Goal: Information Seeking & Learning: Learn about a topic

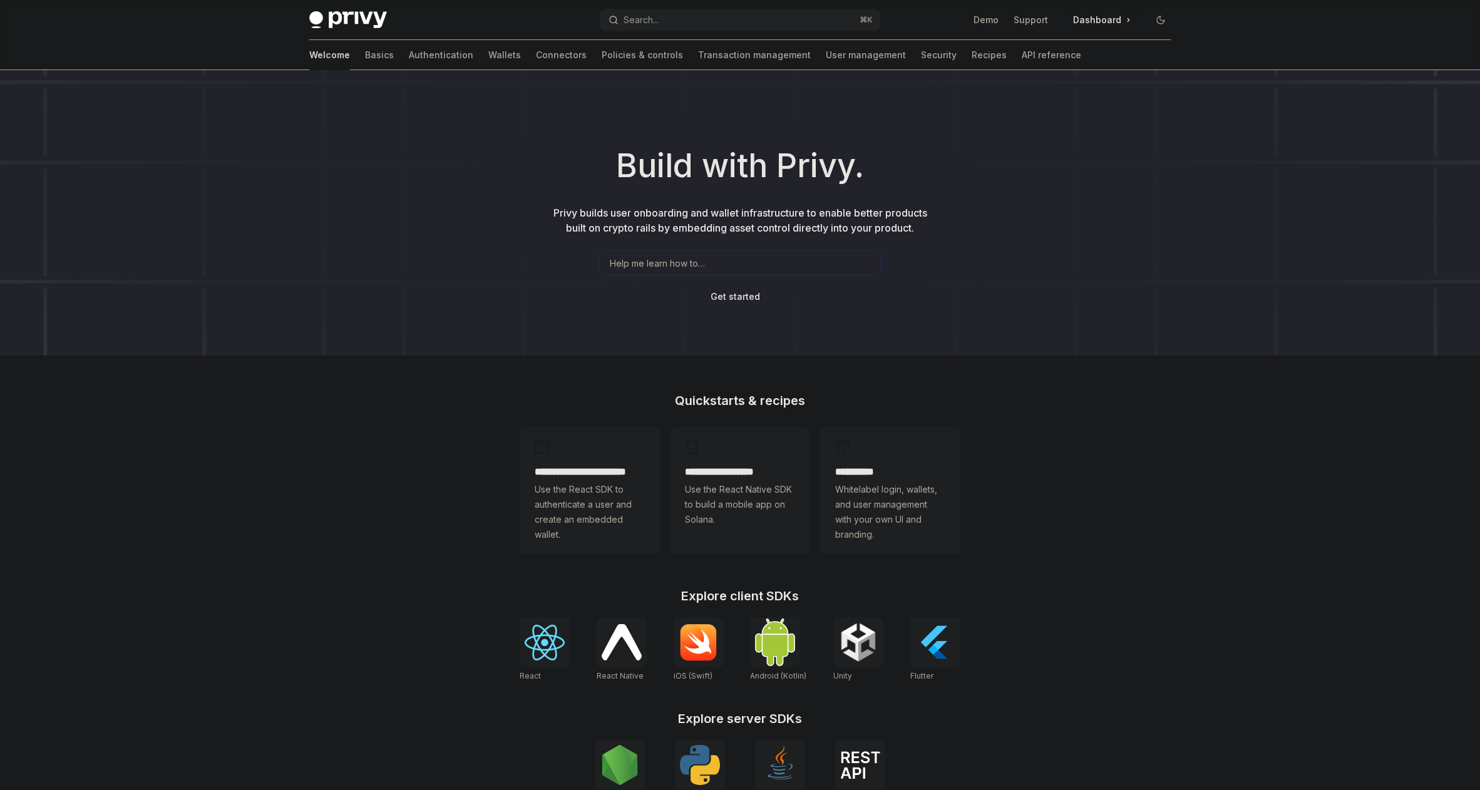
click at [426, 53] on div "Welcome Basics Authentication Wallets Connectors Policies & controls Transactio…" at bounding box center [695, 55] width 772 height 30
click at [488, 54] on link "Wallets" at bounding box center [504, 55] width 33 height 30
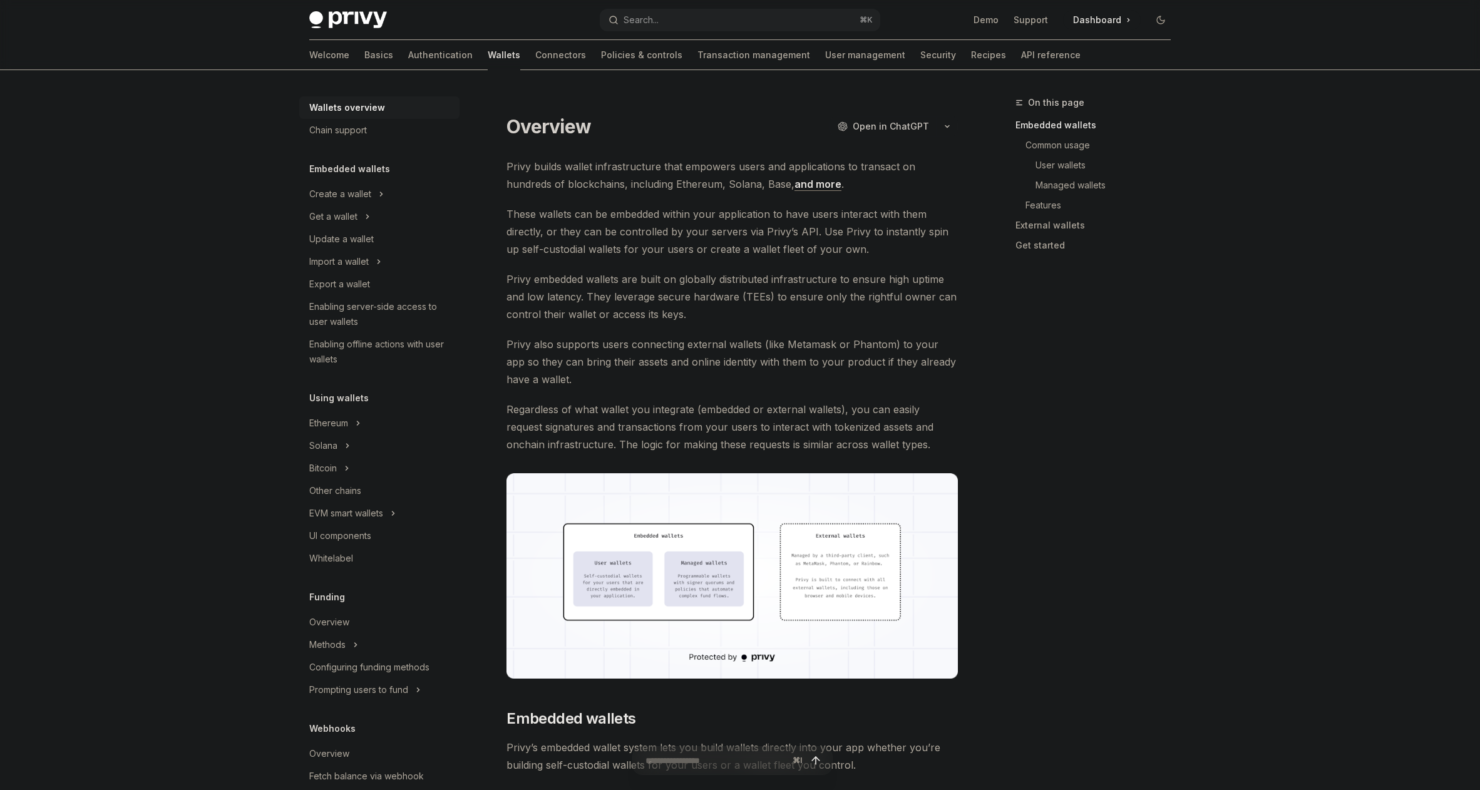
type textarea "*"
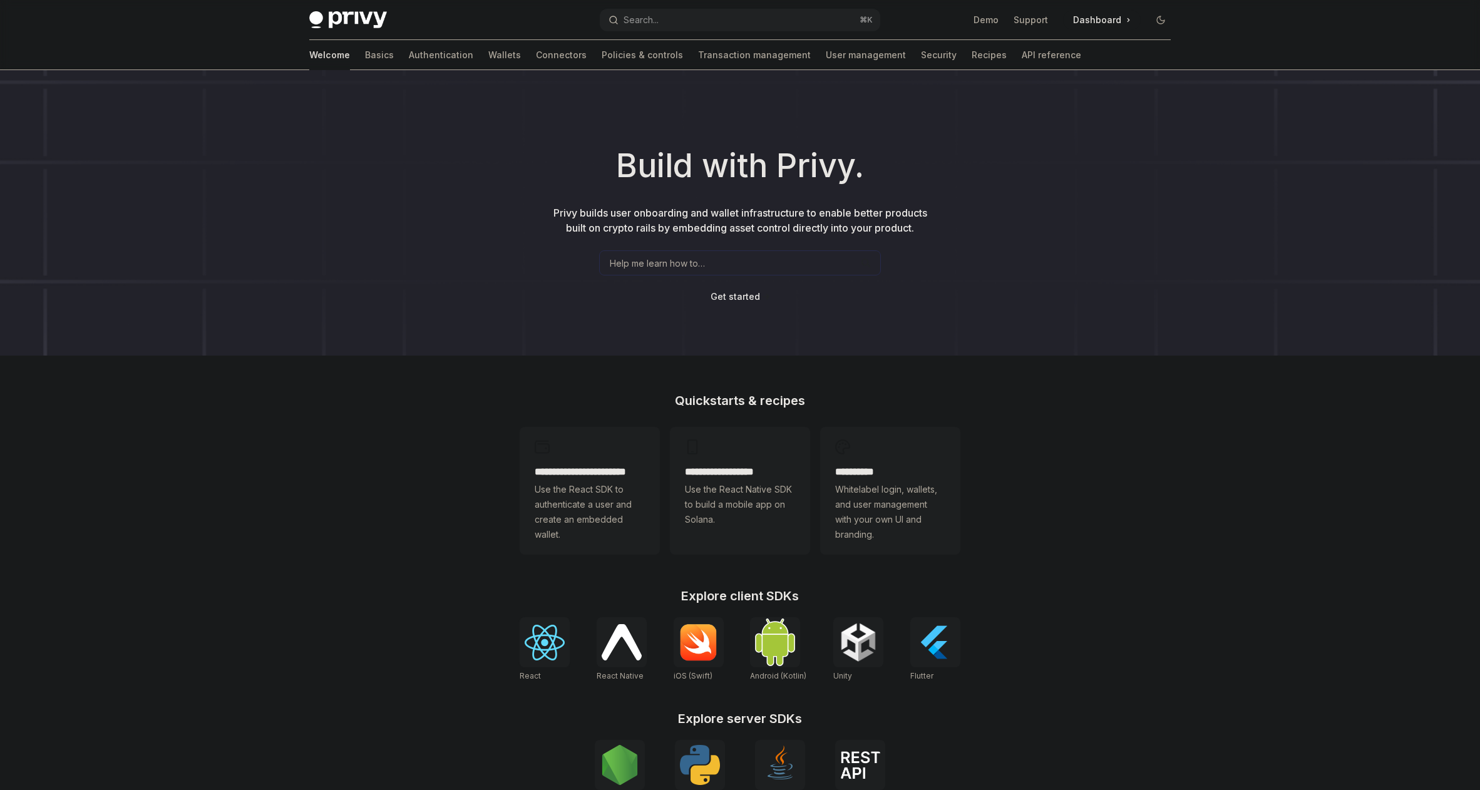
click at [552, 666] on div at bounding box center [545, 642] width 50 height 50
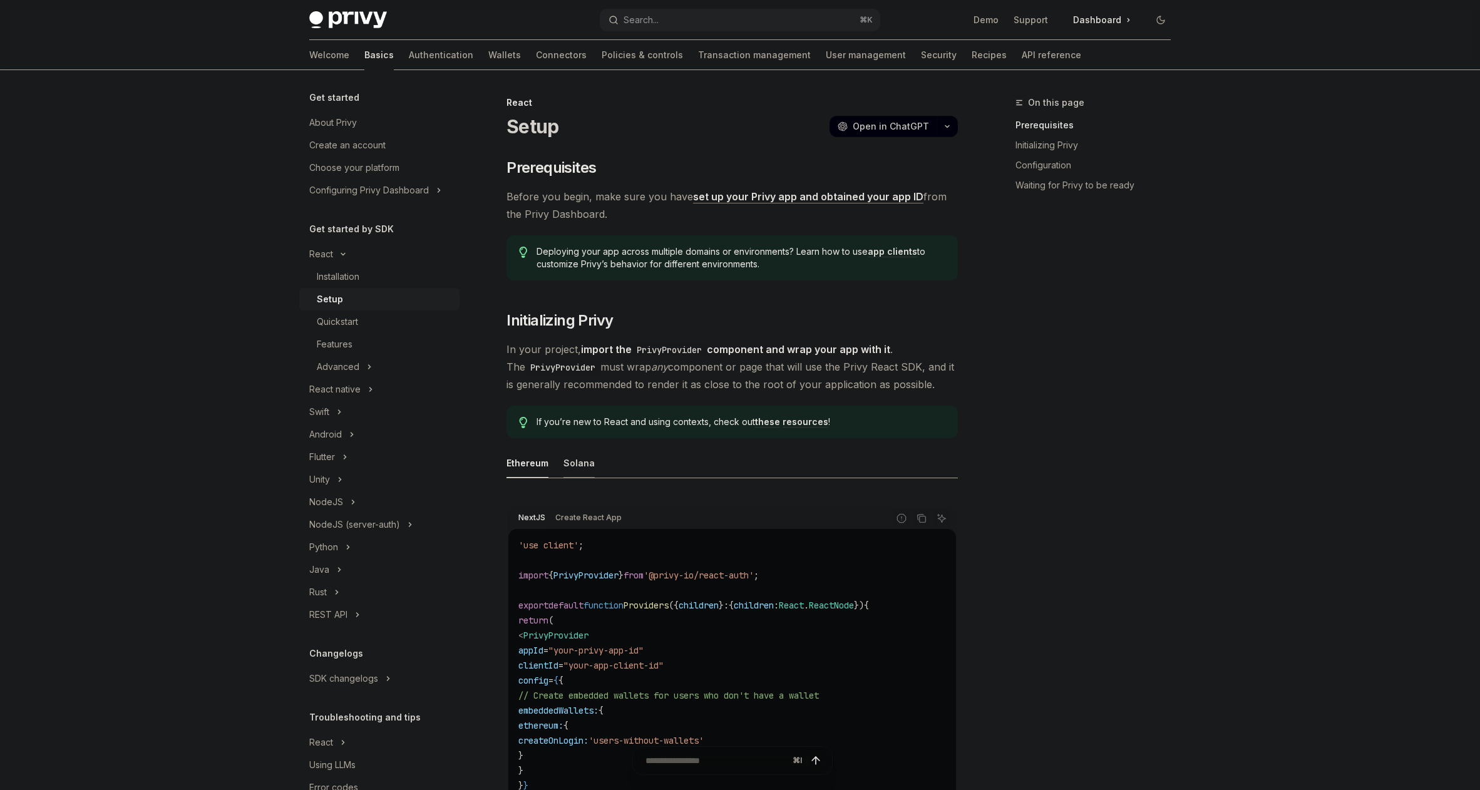
click at [578, 463] on div "Solana" at bounding box center [578, 462] width 31 height 29
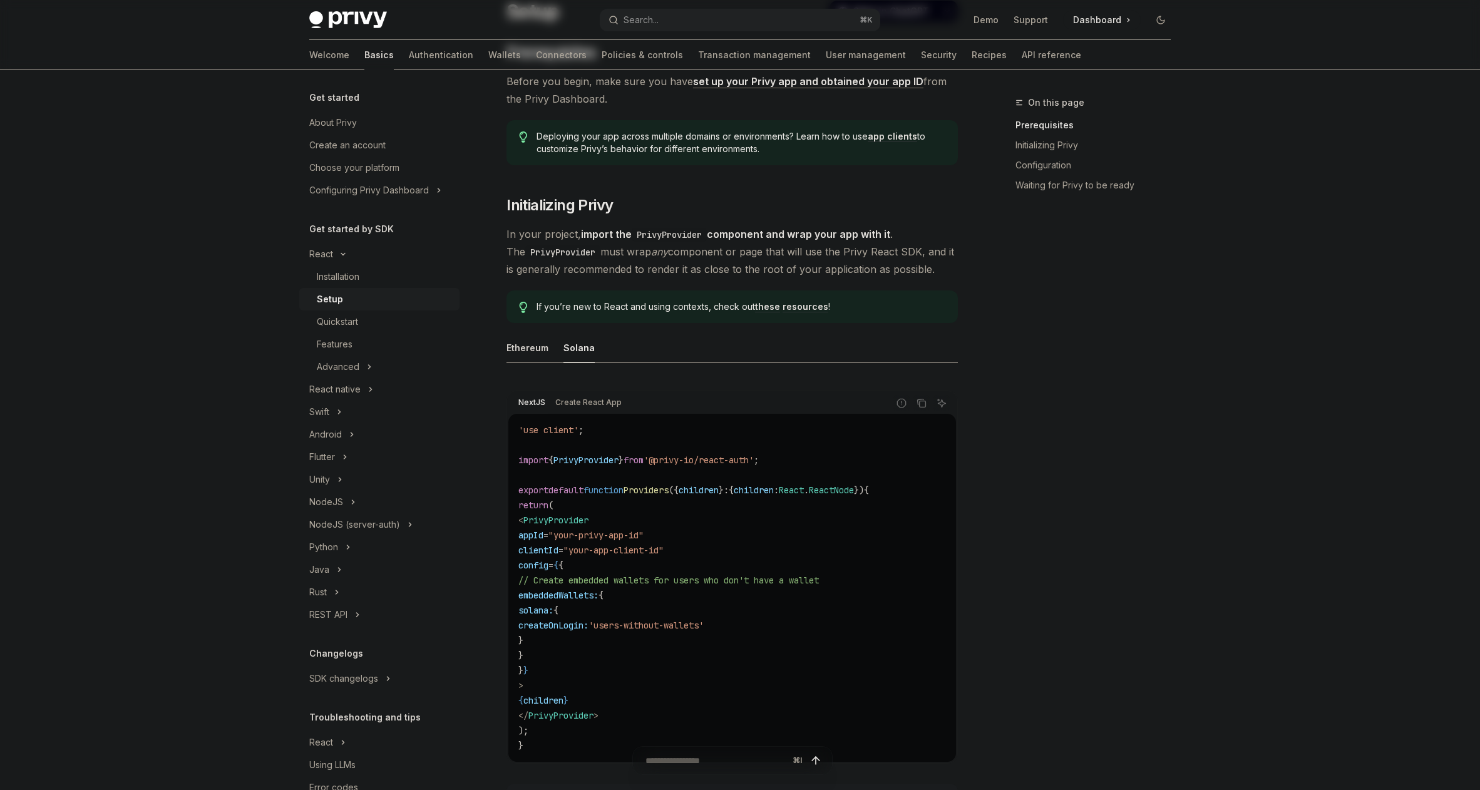
scroll to position [140, 0]
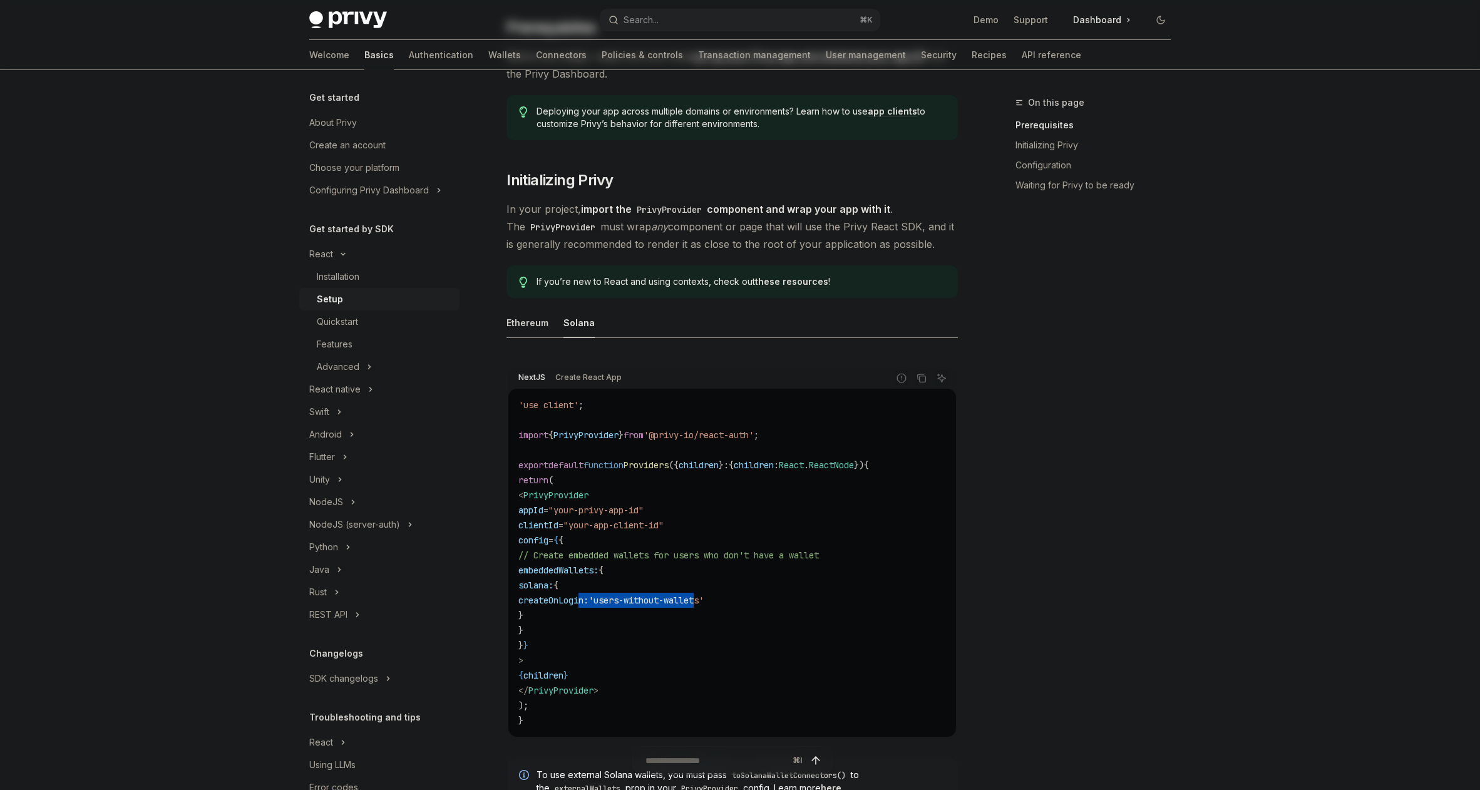
drag, startPoint x: 583, startPoint y: 603, endPoint x: 766, endPoint y: 605, distance: 182.8
click at [704, 605] on span "createOnLogin: 'users-without-wallets'" at bounding box center [610, 600] width 185 height 11
click at [588, 500] on span "PrivyProvider" at bounding box center [555, 495] width 65 height 11
copy span "PrivyProvider"
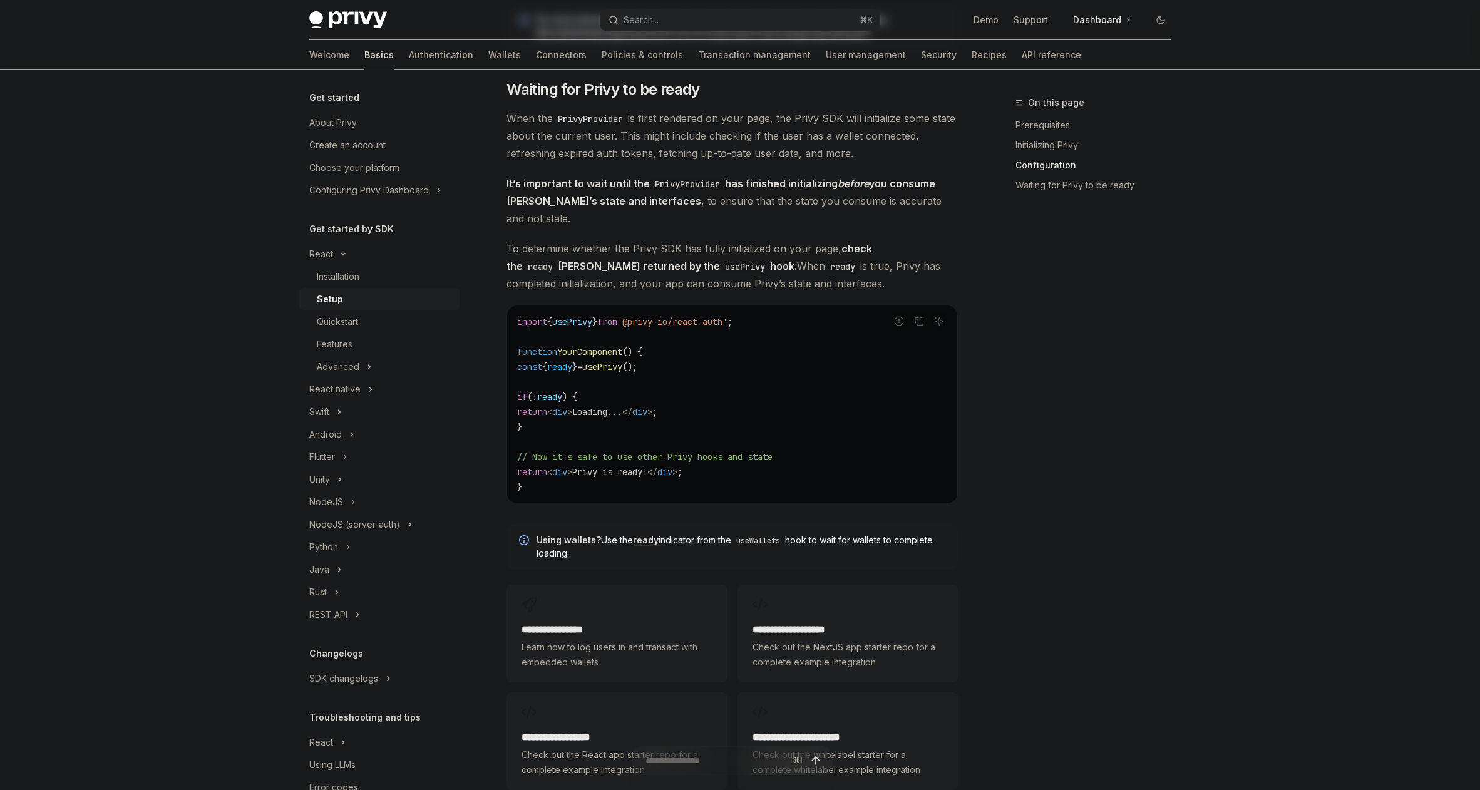
scroll to position [1432, 0]
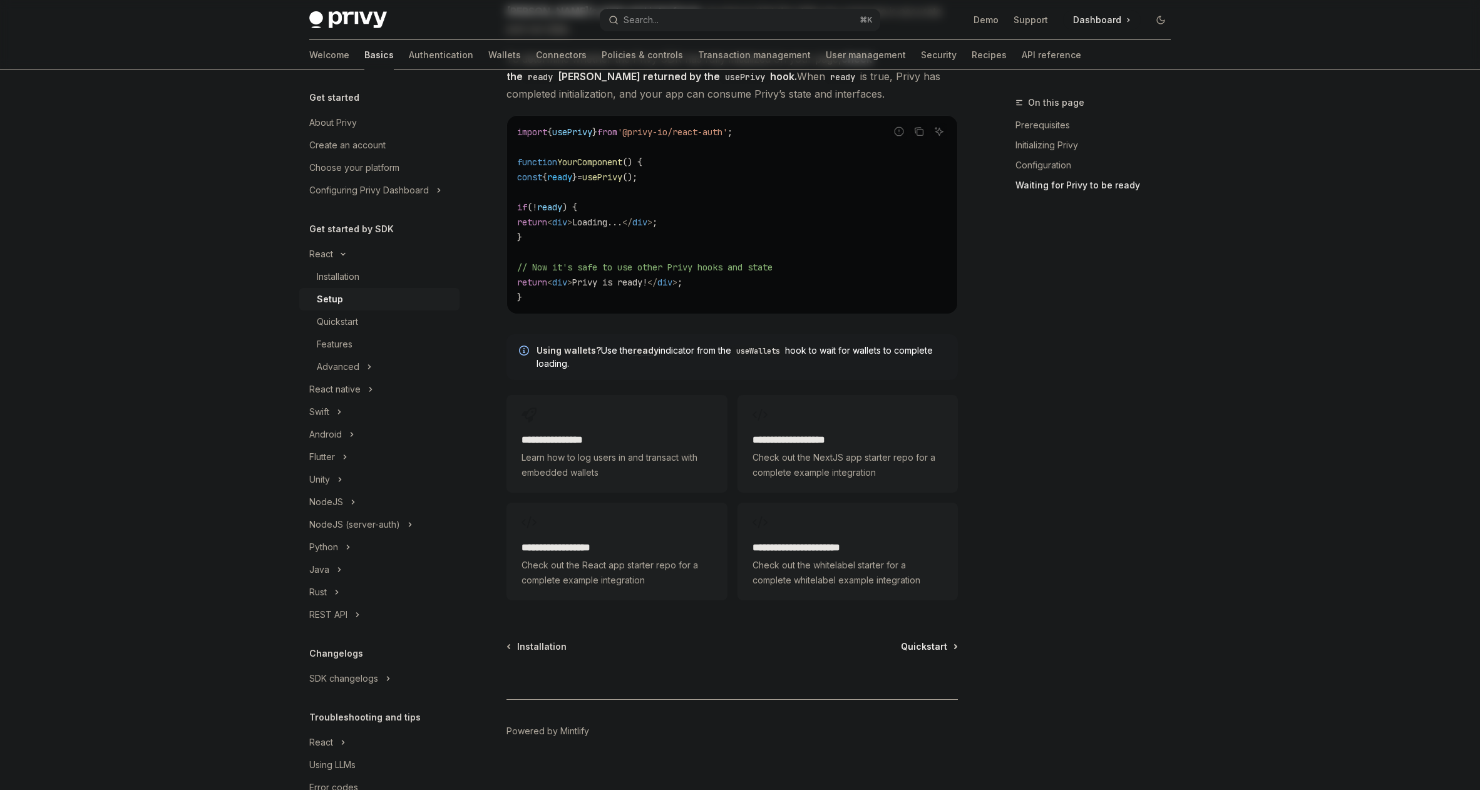
click at [916, 640] on span "Quickstart" at bounding box center [924, 646] width 46 height 13
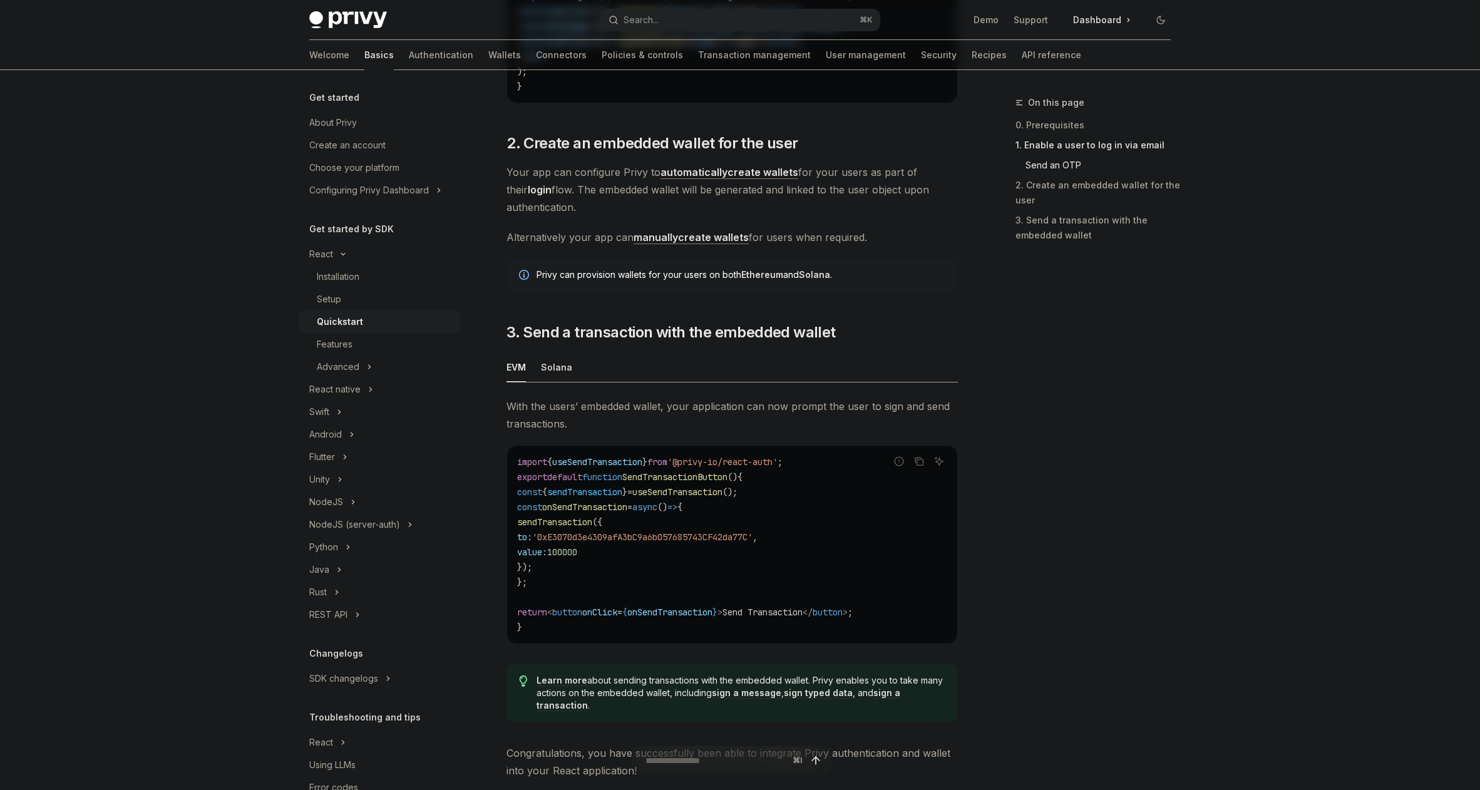
scroll to position [861, 0]
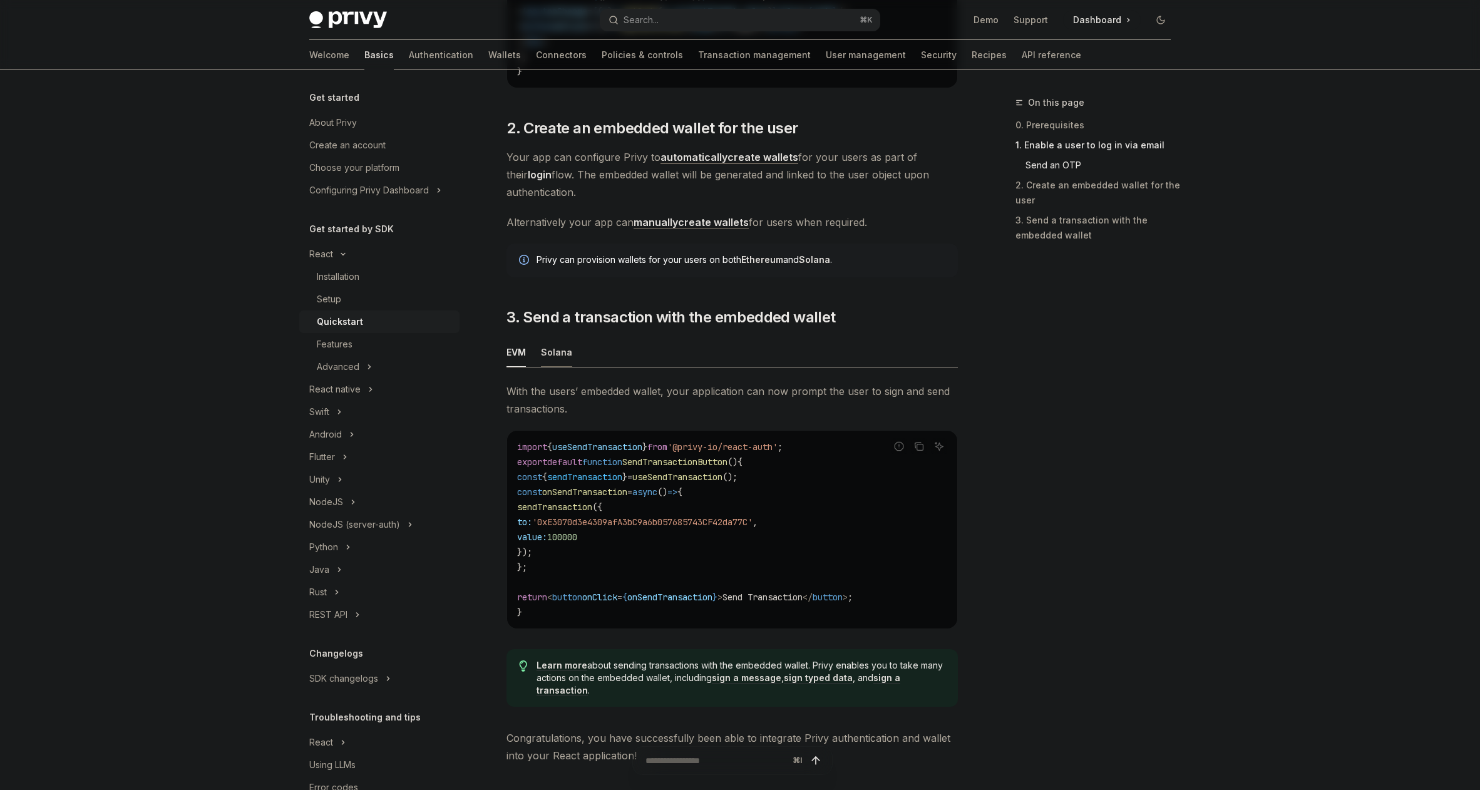
click at [557, 353] on div "Solana" at bounding box center [556, 351] width 31 height 29
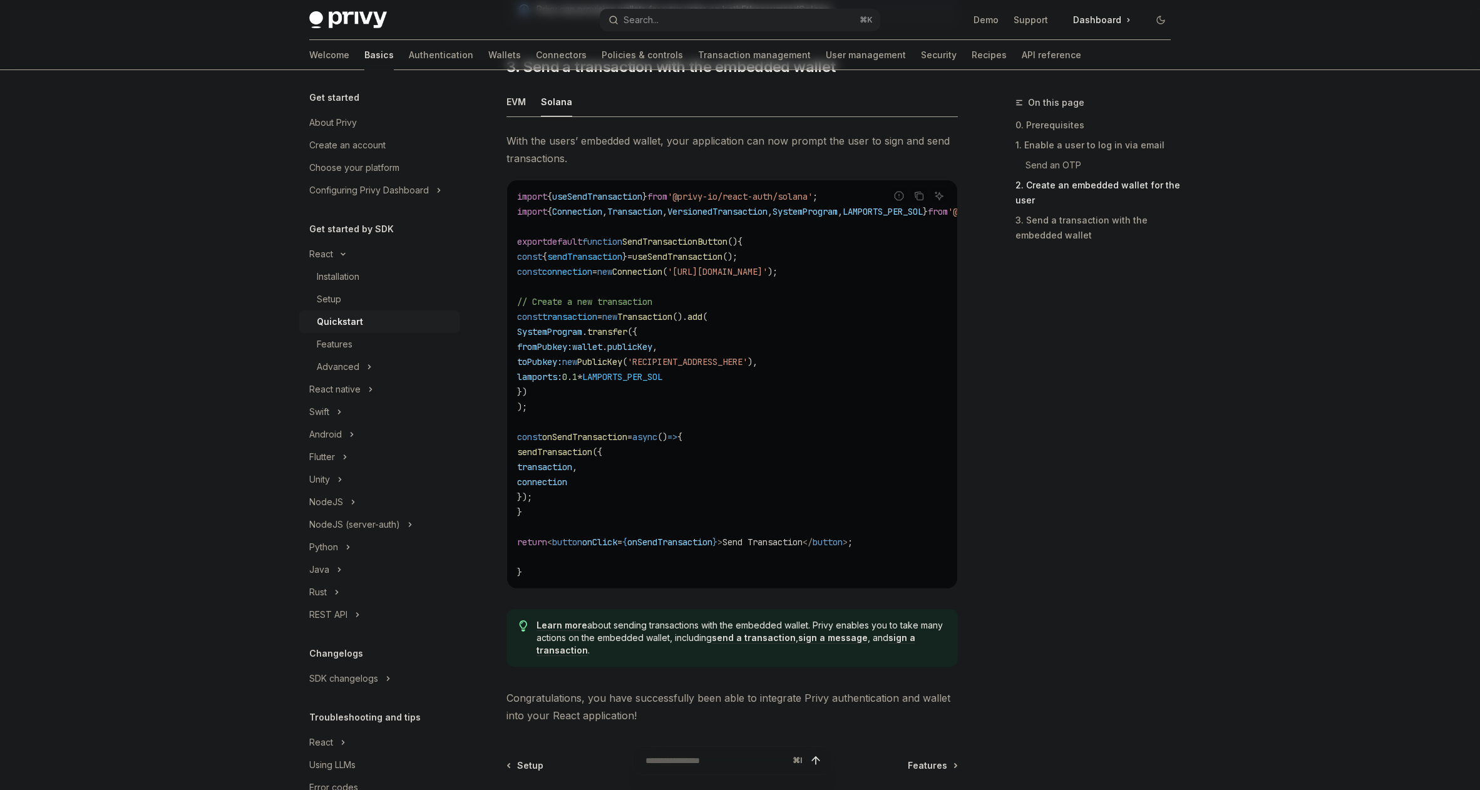
scroll to position [1258, 0]
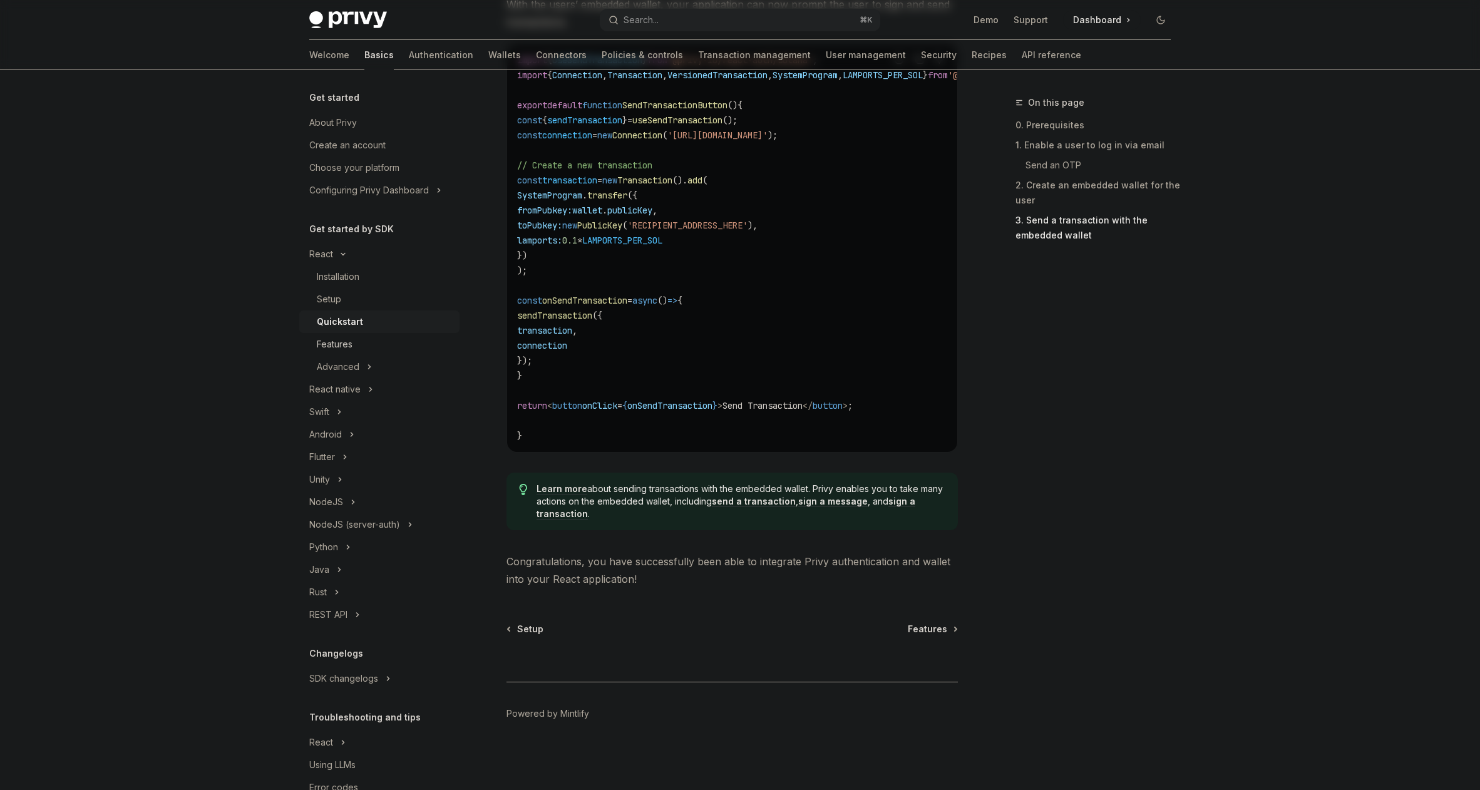
click at [332, 347] on div "Features" at bounding box center [335, 344] width 36 height 15
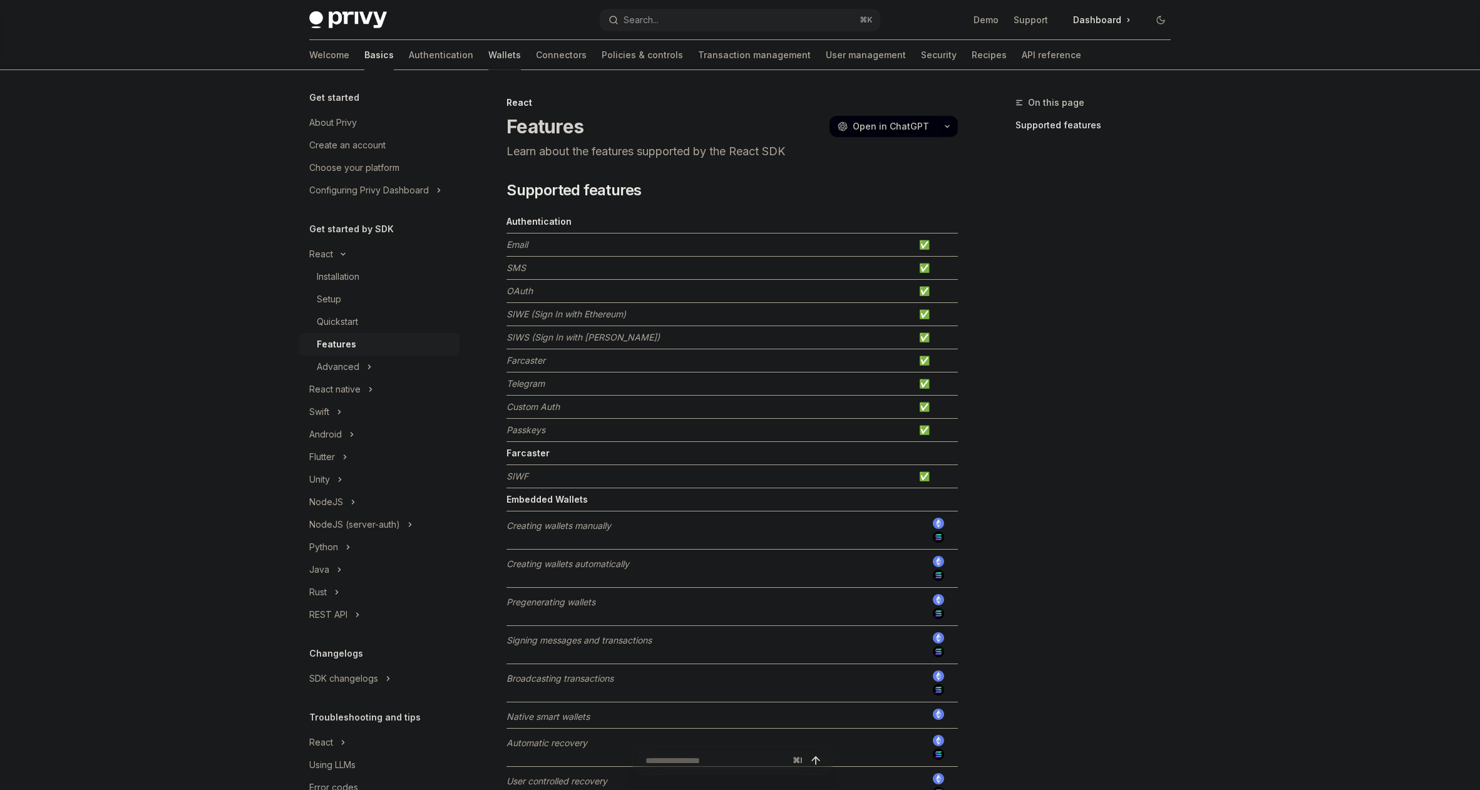
click at [488, 53] on link "Wallets" at bounding box center [504, 55] width 33 height 30
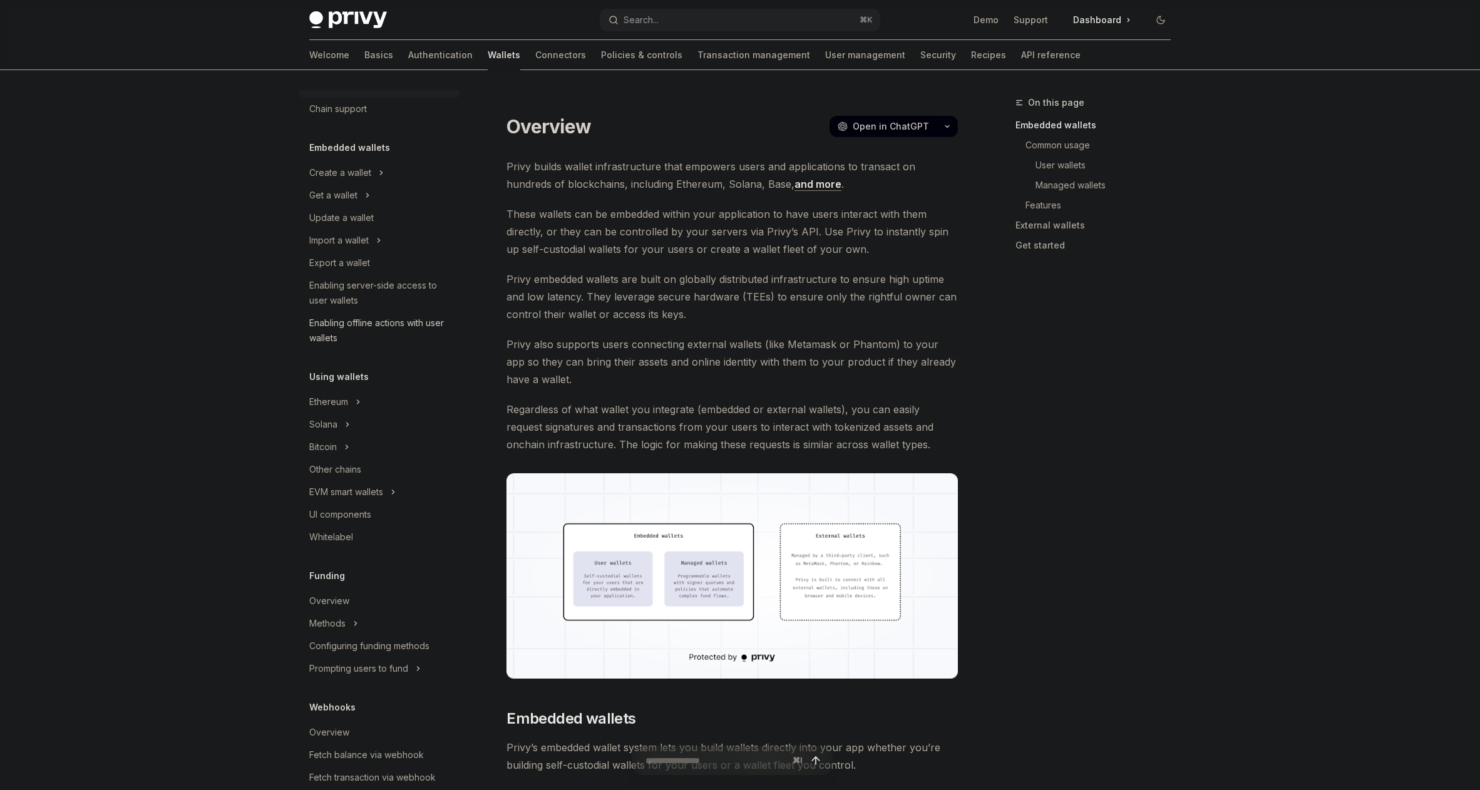
scroll to position [28, 0]
click at [331, 418] on div "Solana" at bounding box center [323, 418] width 28 height 15
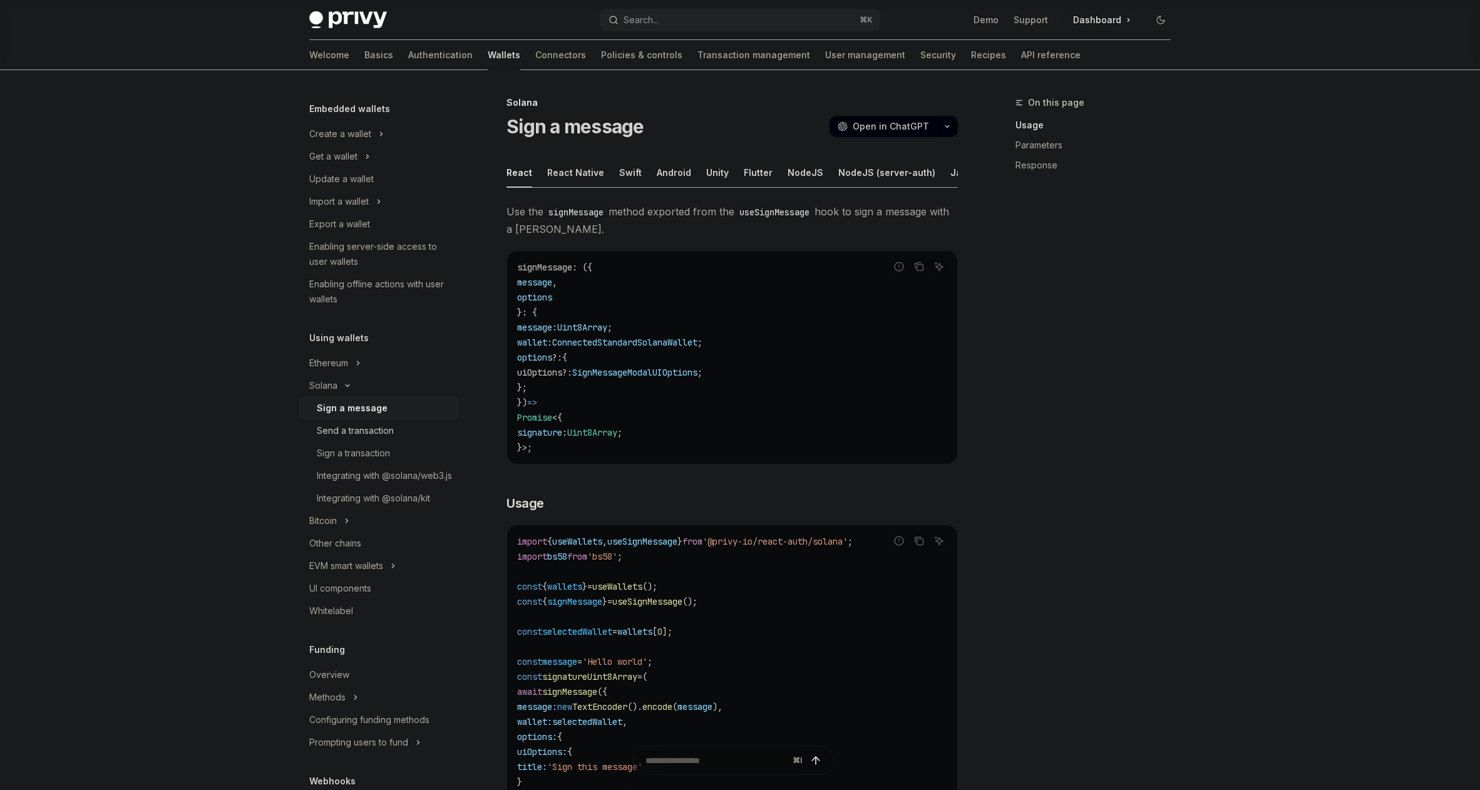
scroll to position [61, 0]
click at [391, 505] on div "Integrating with @solana/kit" at bounding box center [373, 497] width 113 height 15
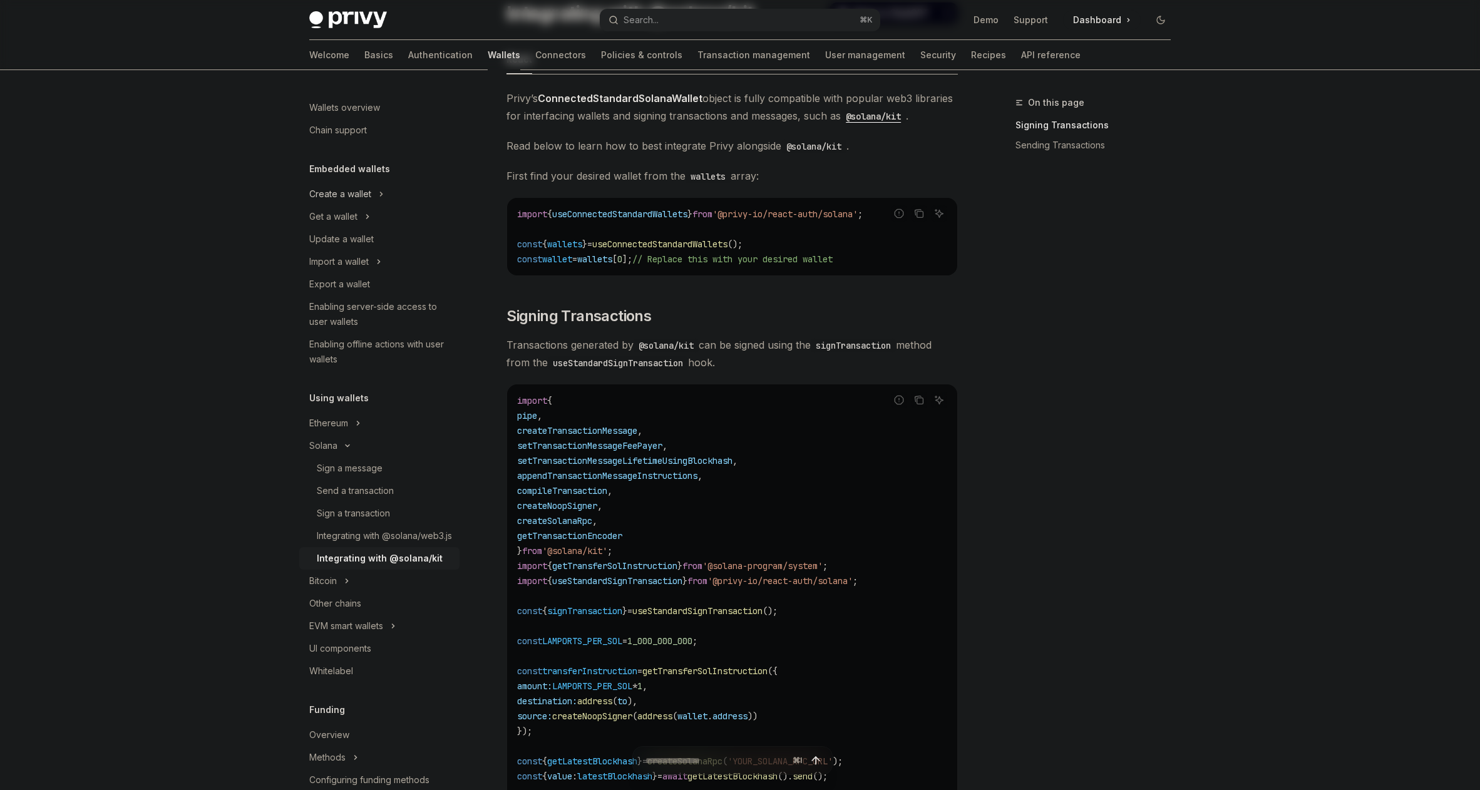
click at [343, 189] on div "Create a wallet" at bounding box center [340, 194] width 62 height 15
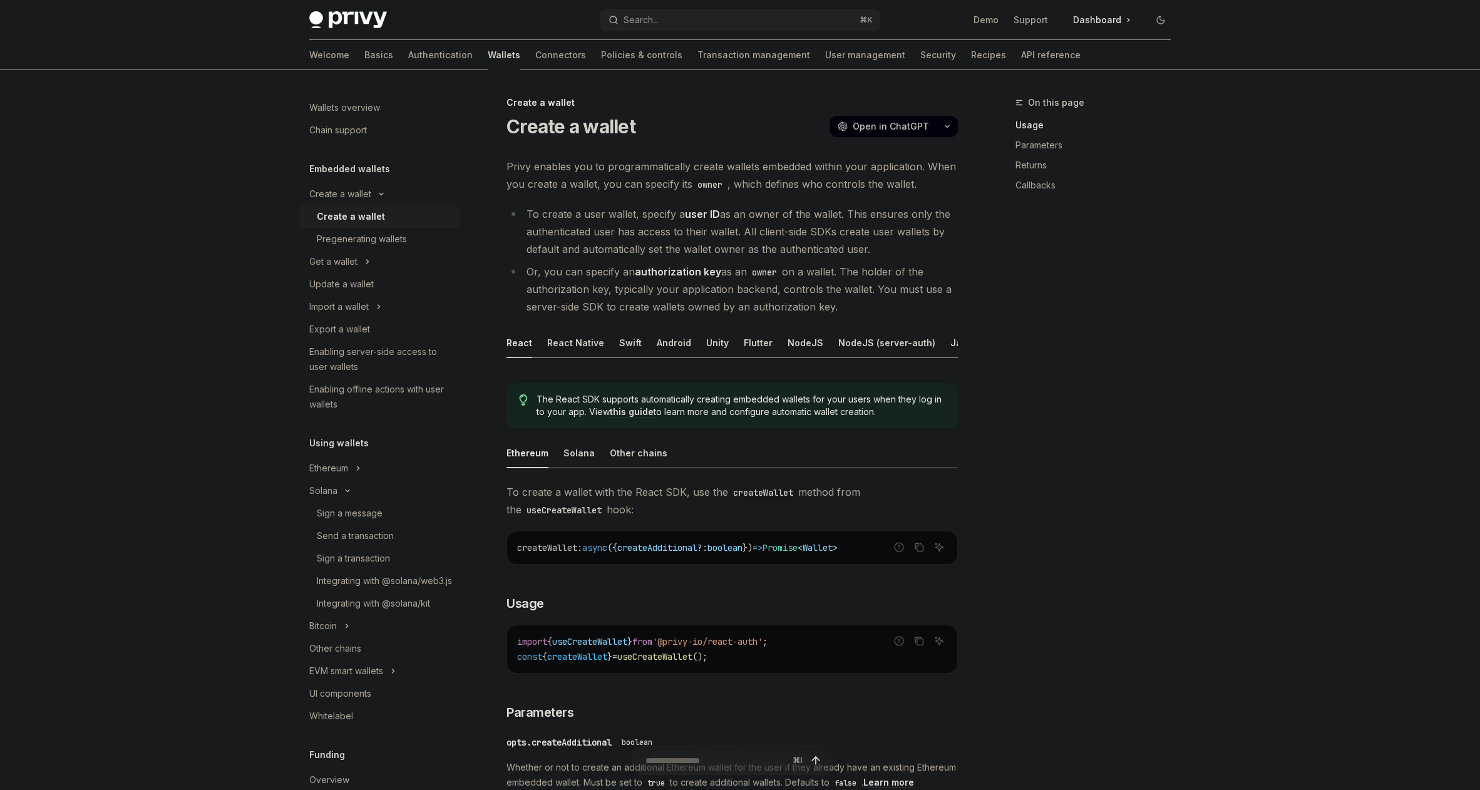
click at [580, 457] on div "Solana" at bounding box center [578, 452] width 31 height 29
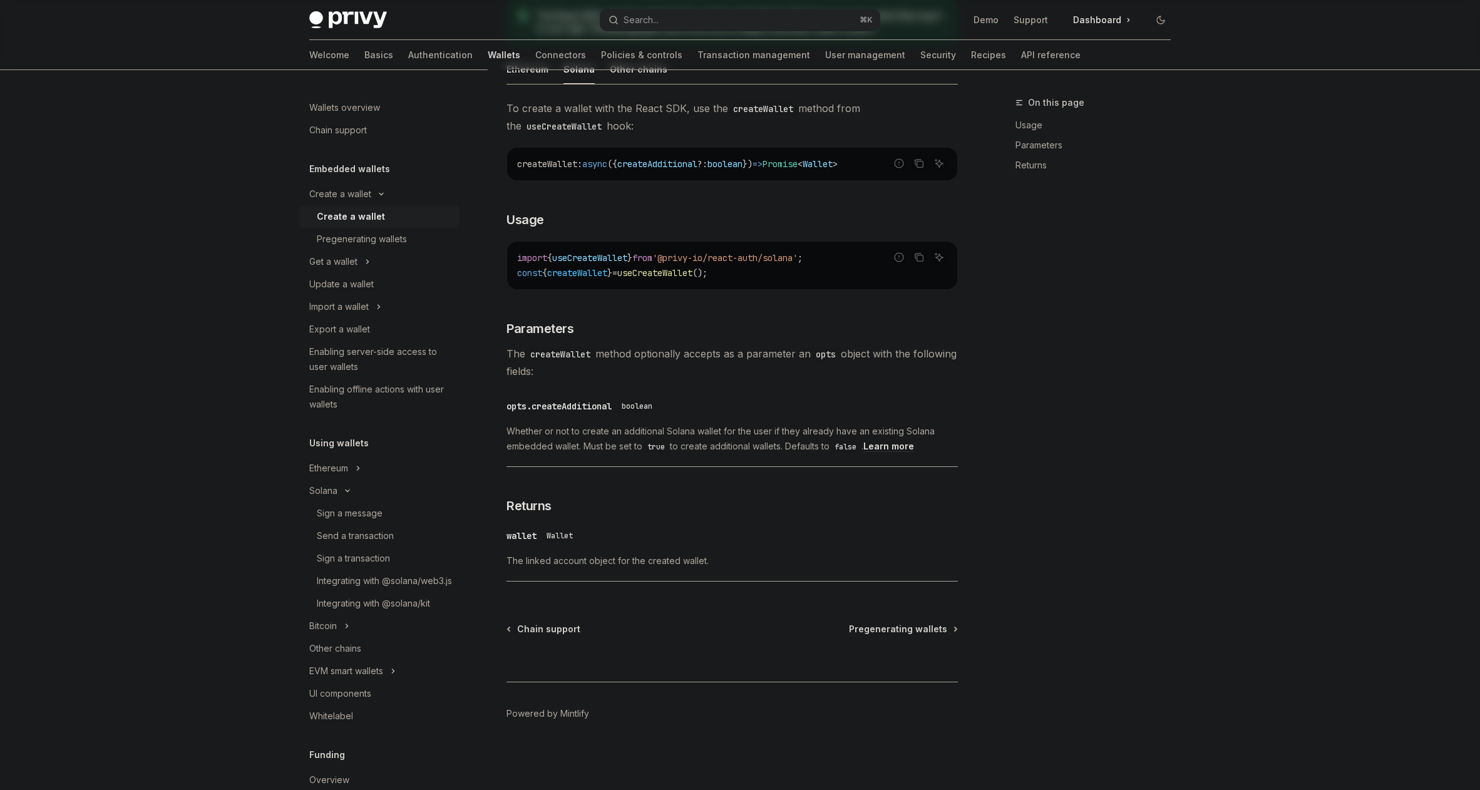
scroll to position [382, 0]
click at [342, 262] on div "Get a wallet" at bounding box center [333, 261] width 48 height 15
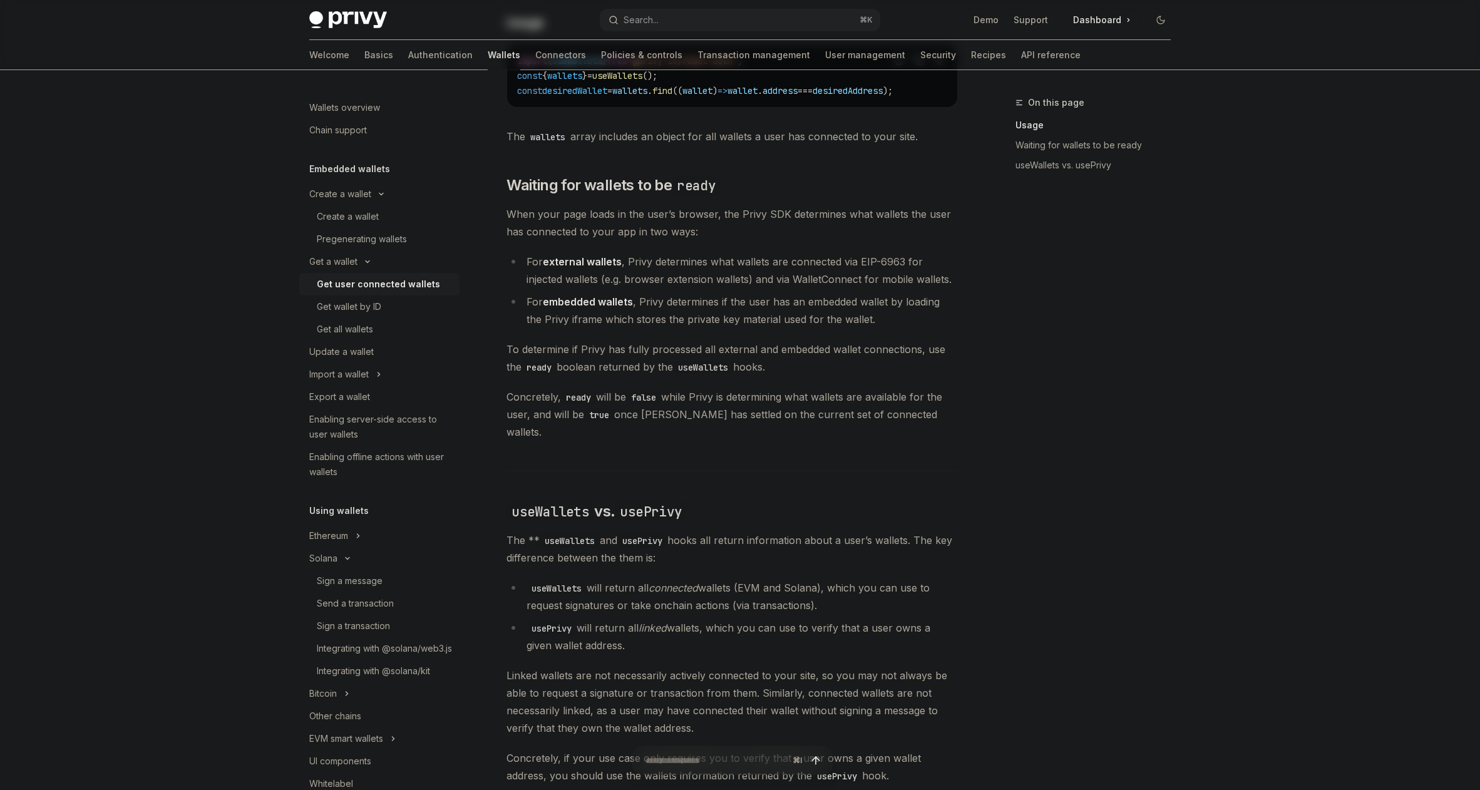
scroll to position [883, 0]
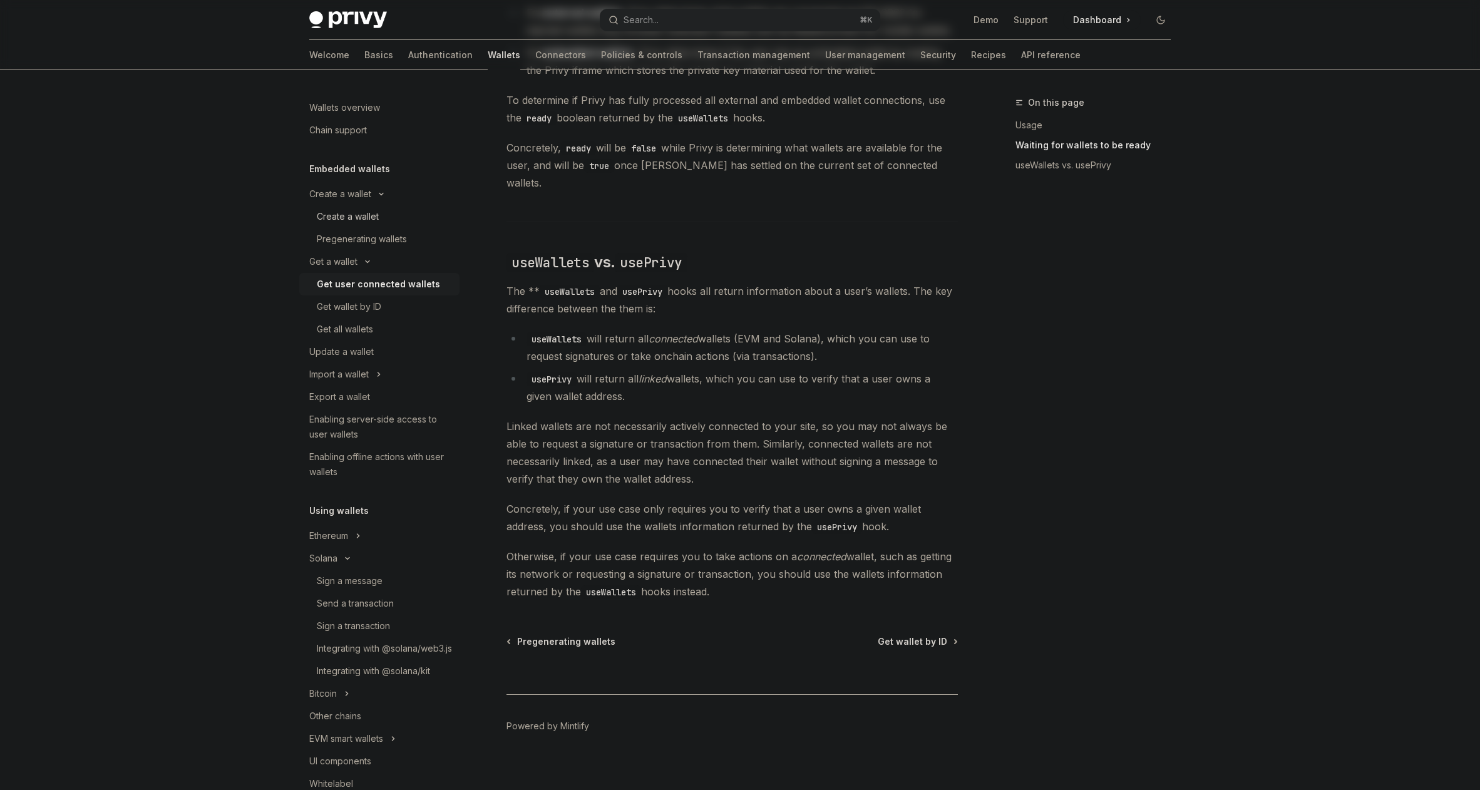
click at [362, 222] on div "Create a wallet" at bounding box center [348, 216] width 62 height 15
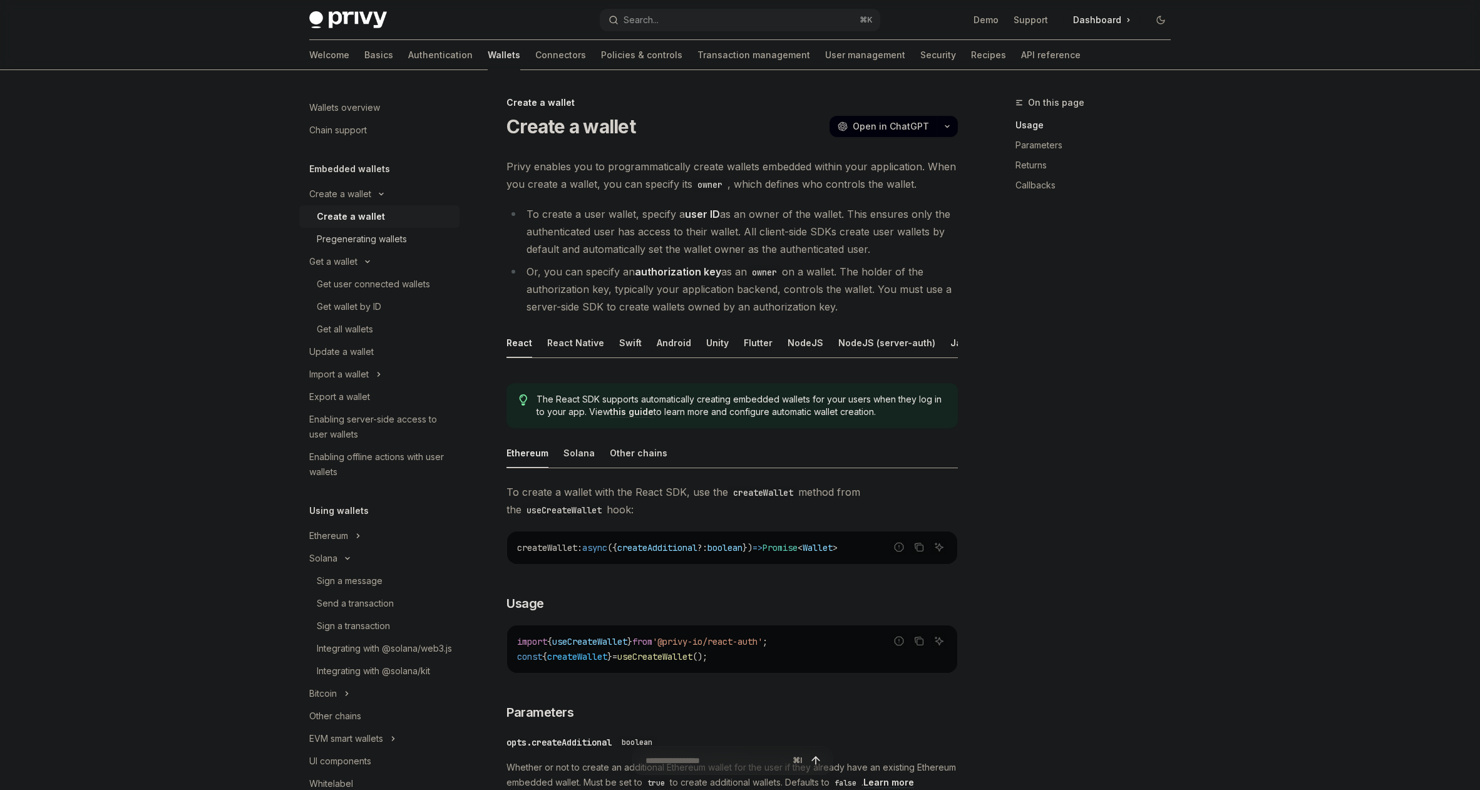
click at [378, 246] on div "Pregenerating wallets" at bounding box center [362, 239] width 90 height 15
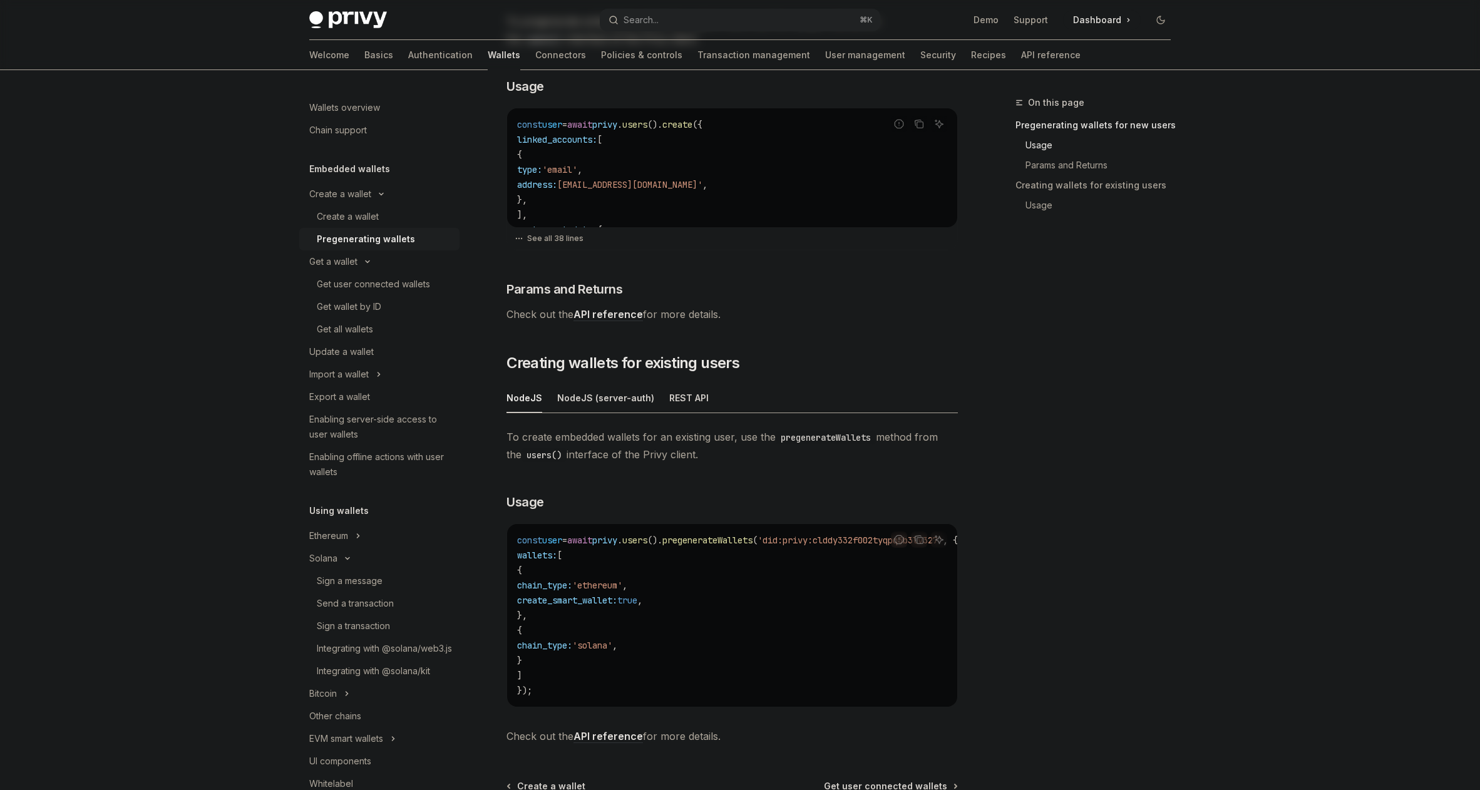
scroll to position [530, 0]
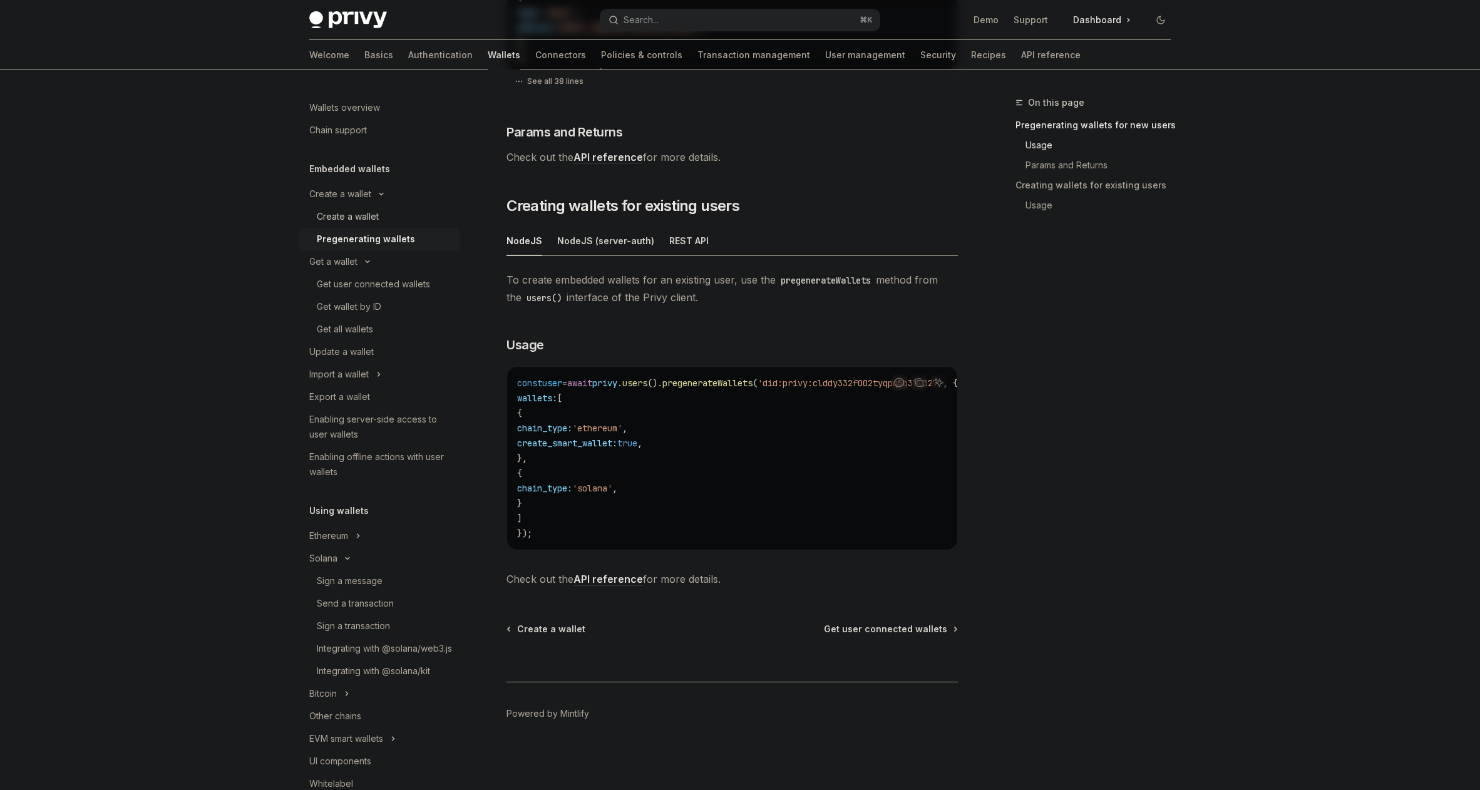
click at [351, 214] on div "Create a wallet" at bounding box center [348, 216] width 62 height 15
type textarea "*"
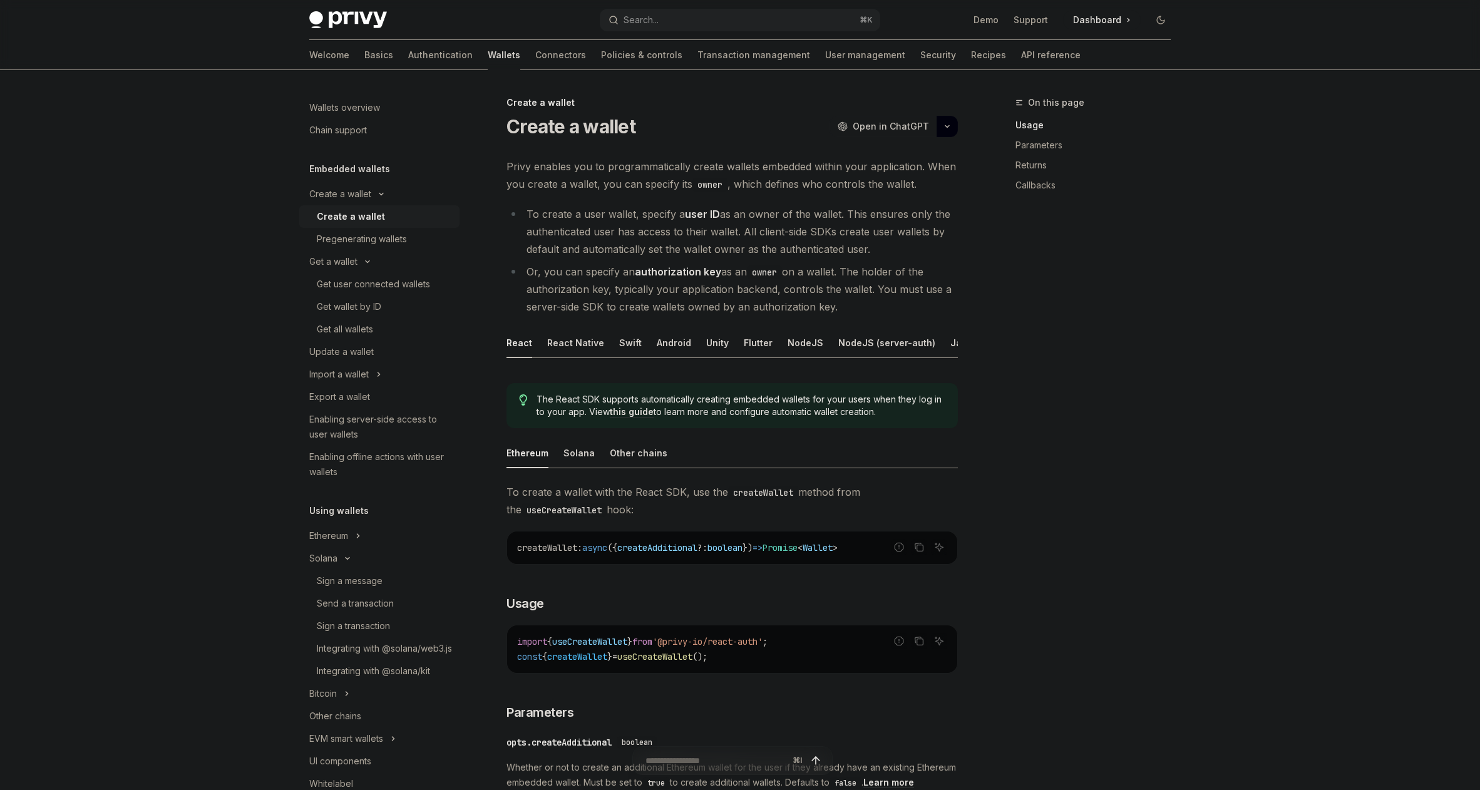
click at [864, 135] on button "OpenAI Open in ChatGPT" at bounding box center [882, 126] width 107 height 21
click at [666, 9] on button "Search... ⌘ K" at bounding box center [740, 20] width 280 height 23
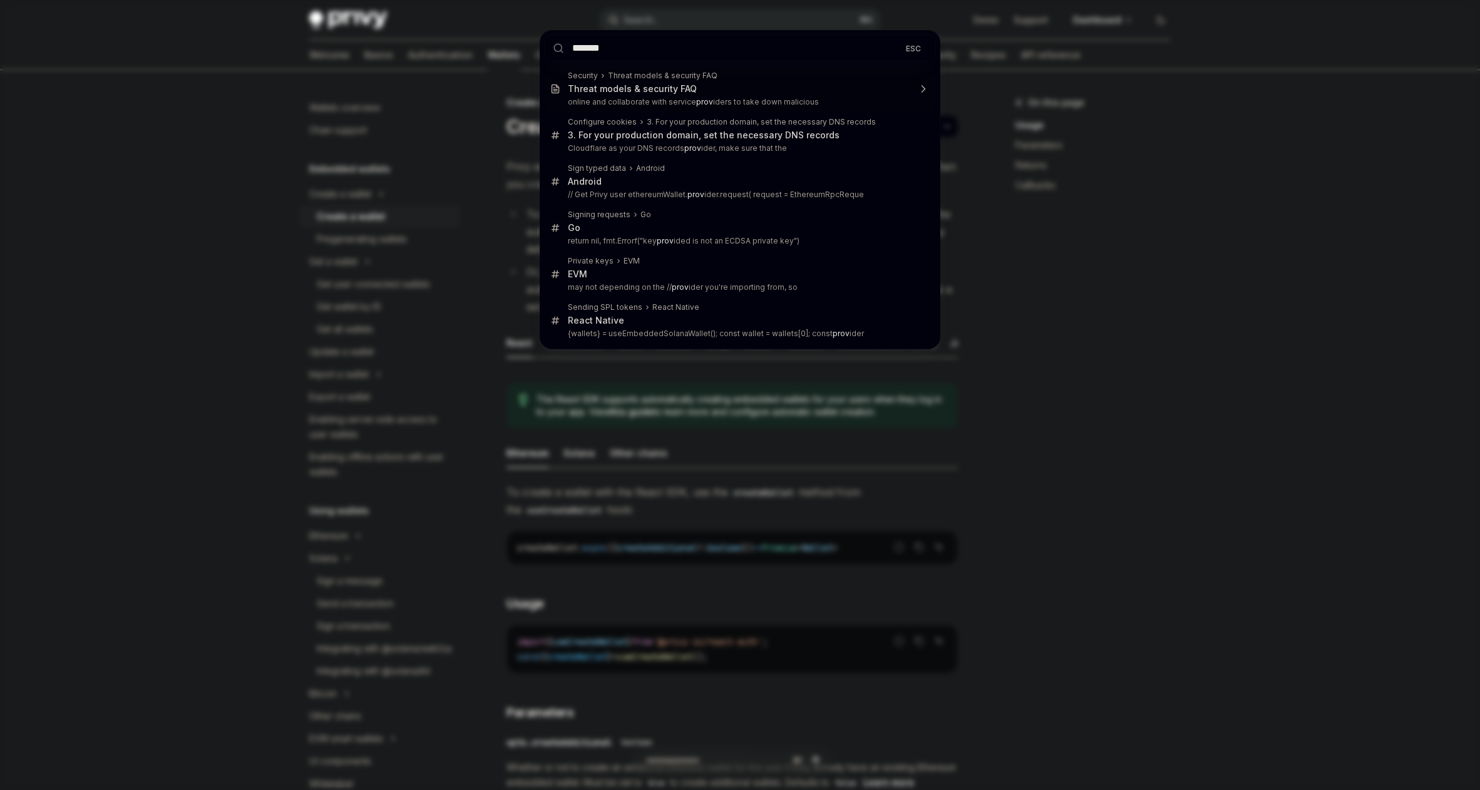
type input "********"
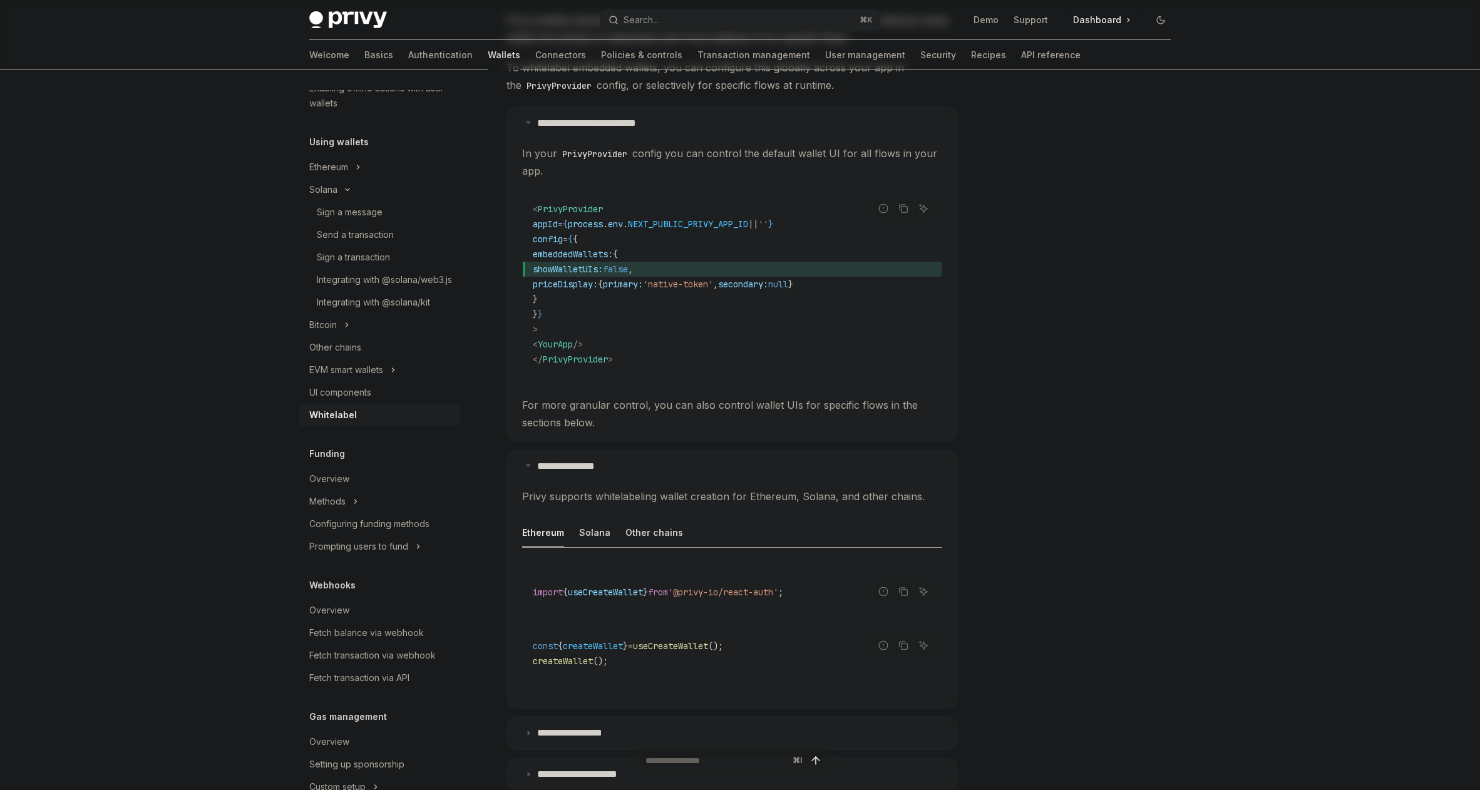
scroll to position [354, 0]
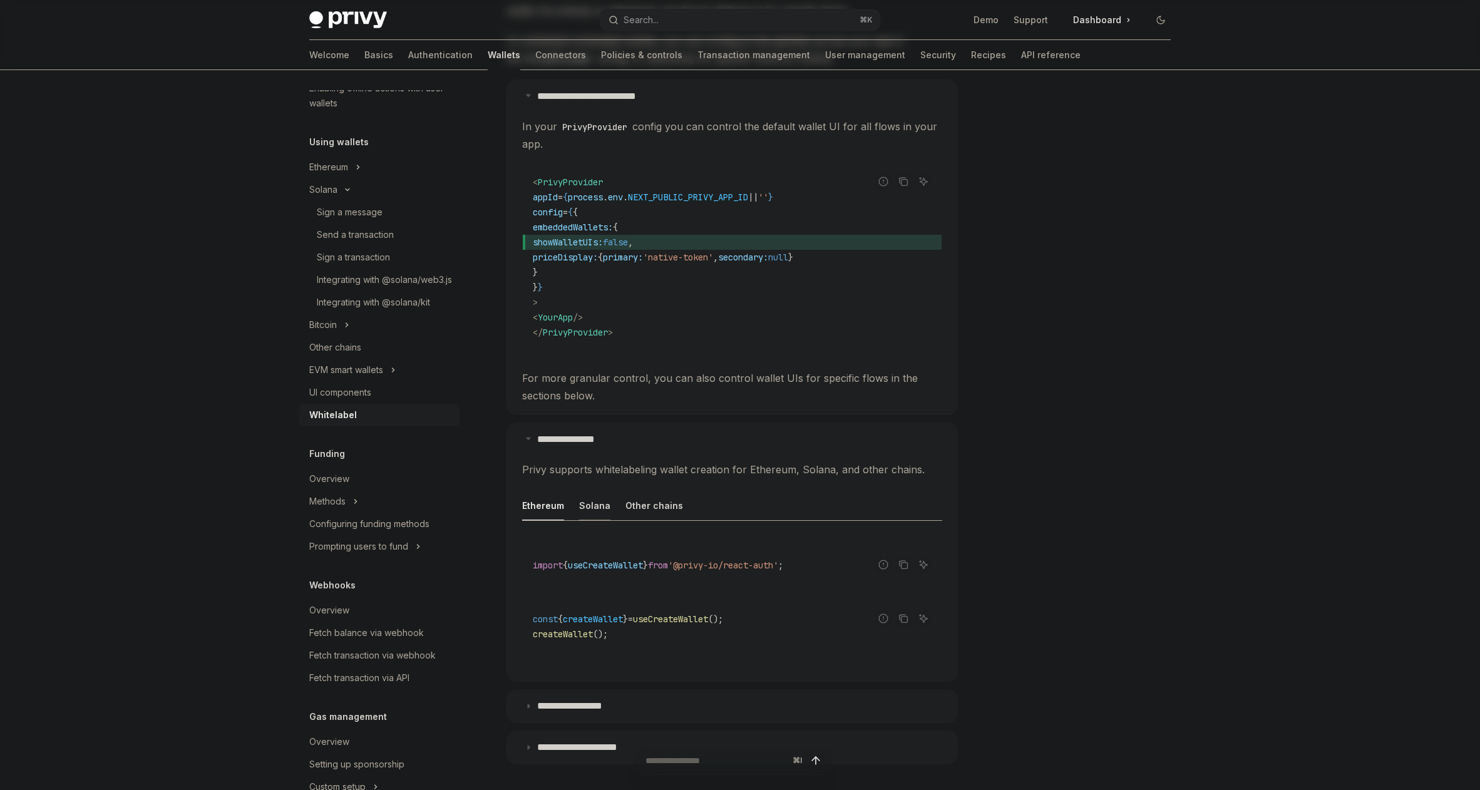
click at [589, 500] on div "Solana" at bounding box center [594, 505] width 31 height 29
type textarea "*"
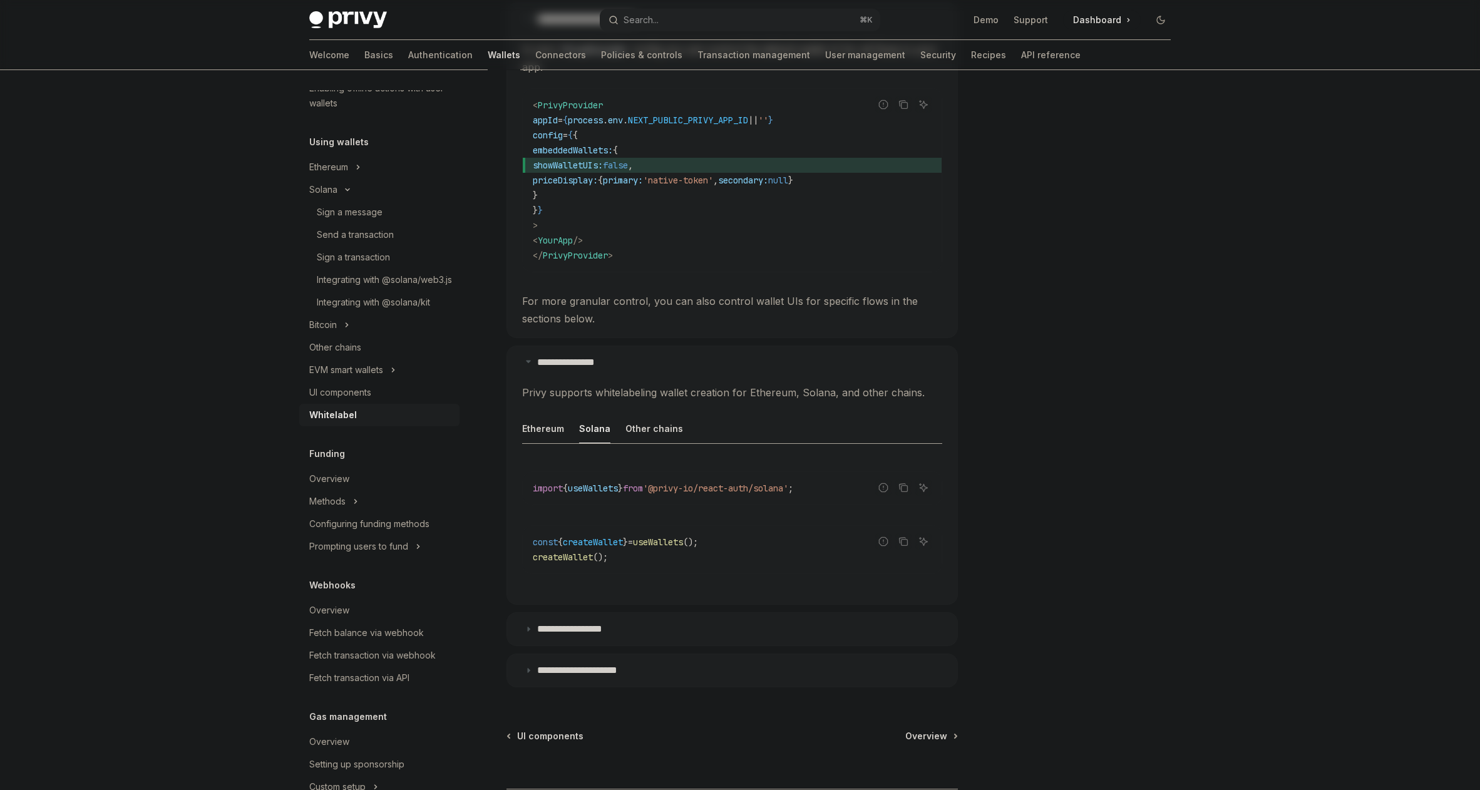
scroll to position [434, 0]
